Goal: Task Accomplishment & Management: Manage account settings

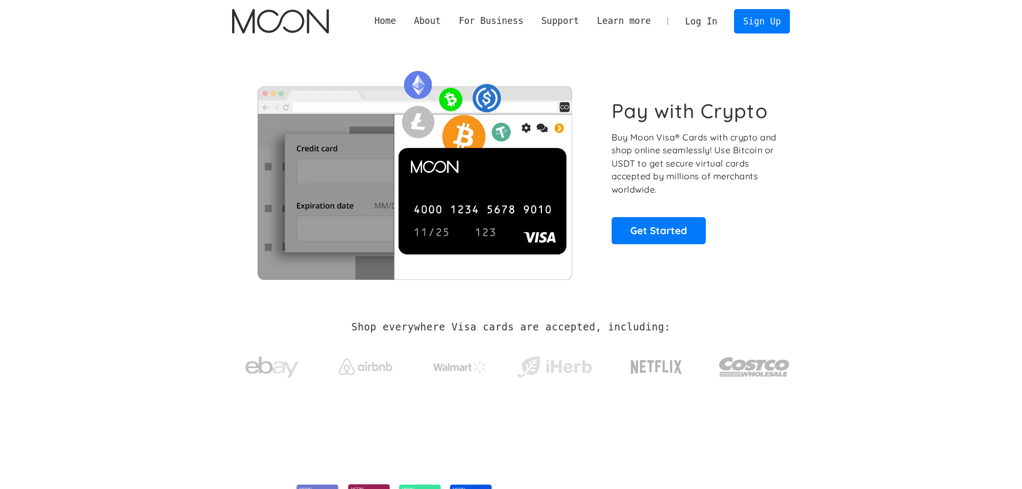
click at [693, 16] on link "Log In" at bounding box center [701, 21] width 50 height 23
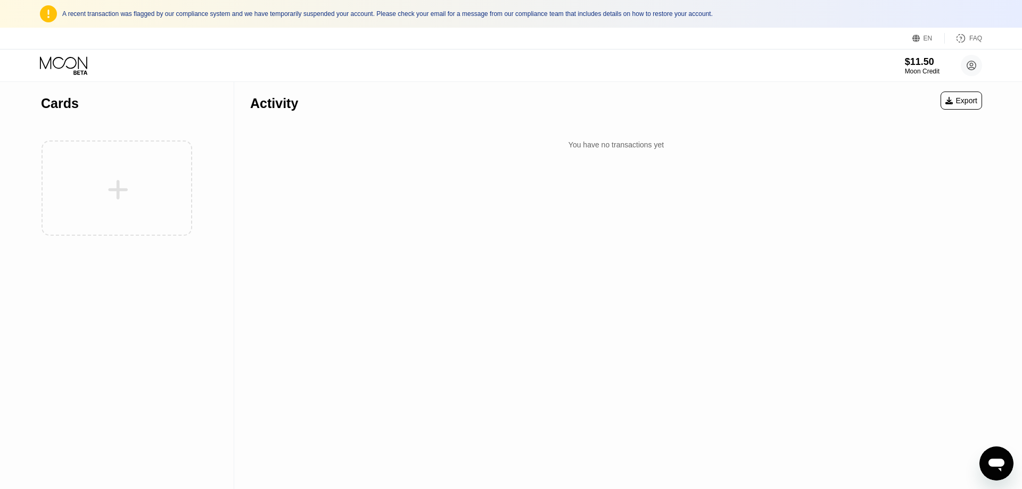
click at [123, 186] on div at bounding box center [117, 188] width 152 height 117
